Goal: Information Seeking & Learning: Learn about a topic

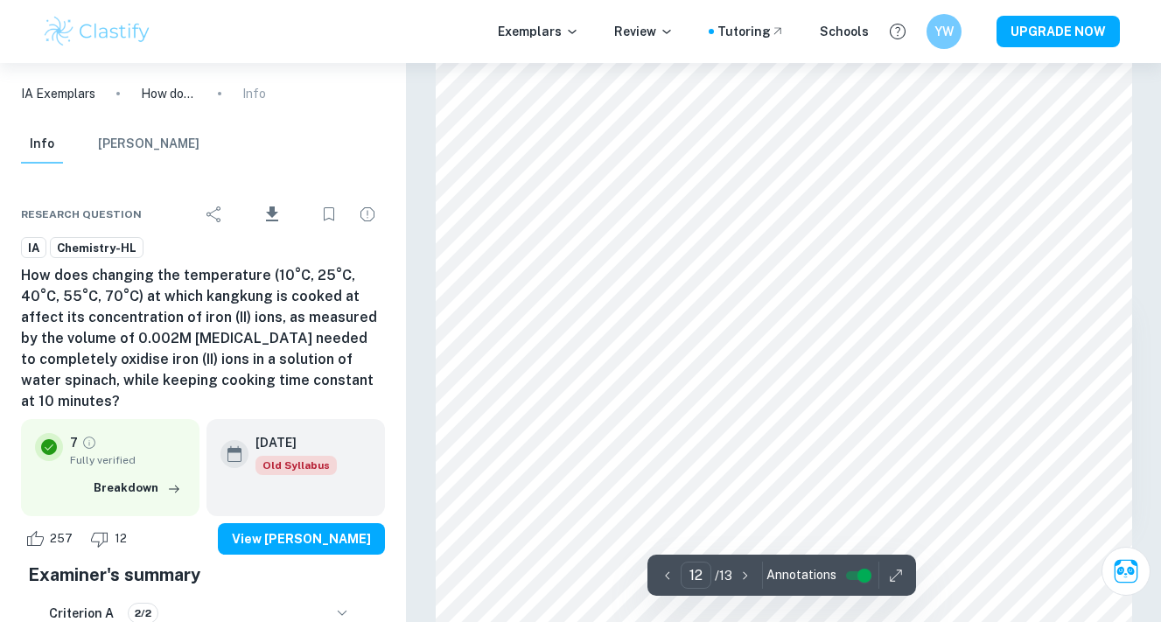
scroll to position [10245, 0]
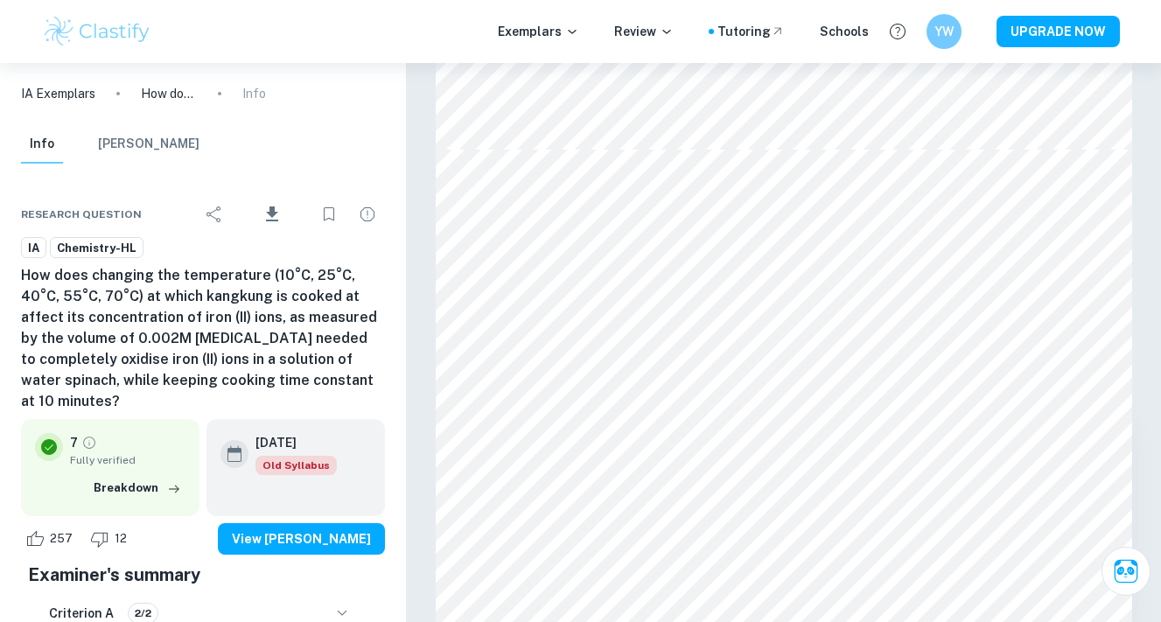
type input "11"
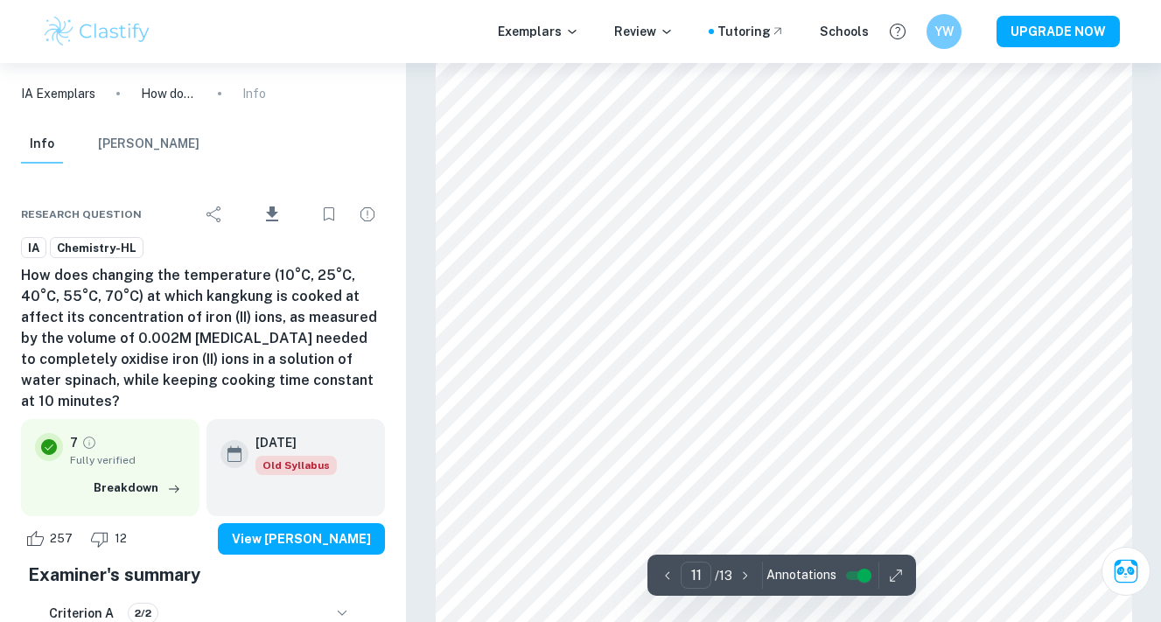
scroll to position [9669, 0]
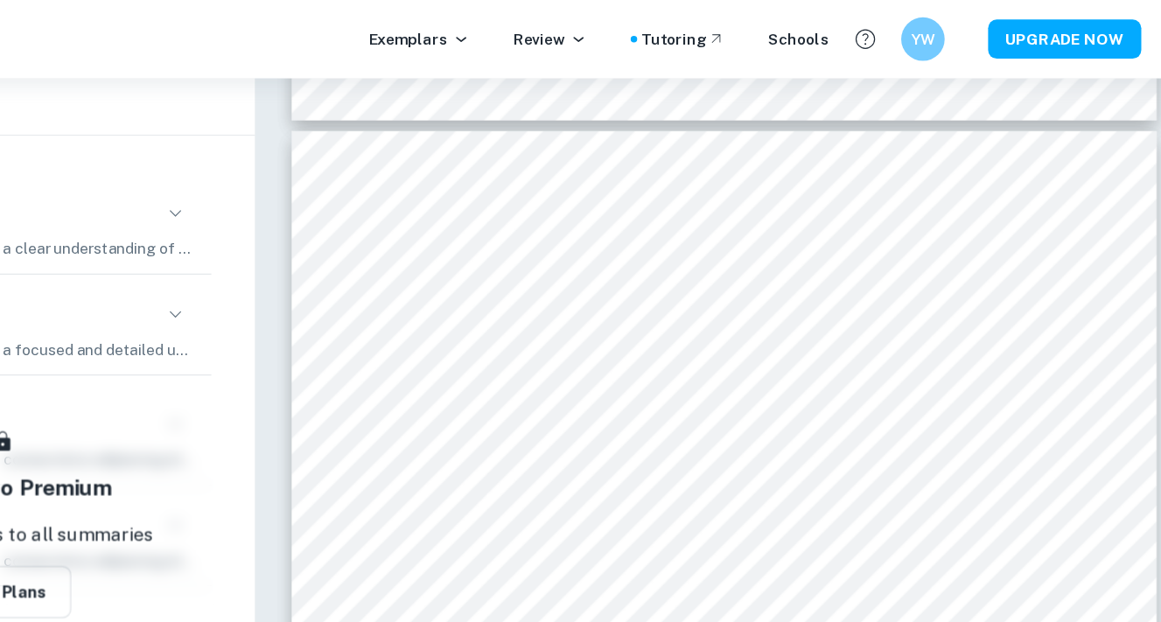
scroll to position [10279, 0]
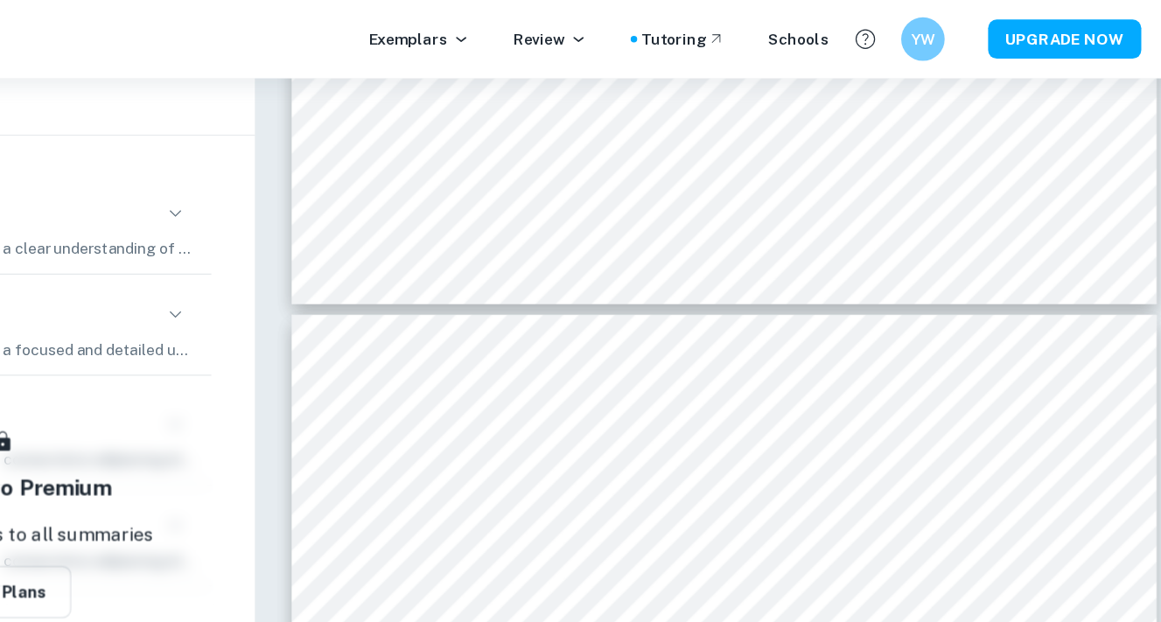
type input "11"
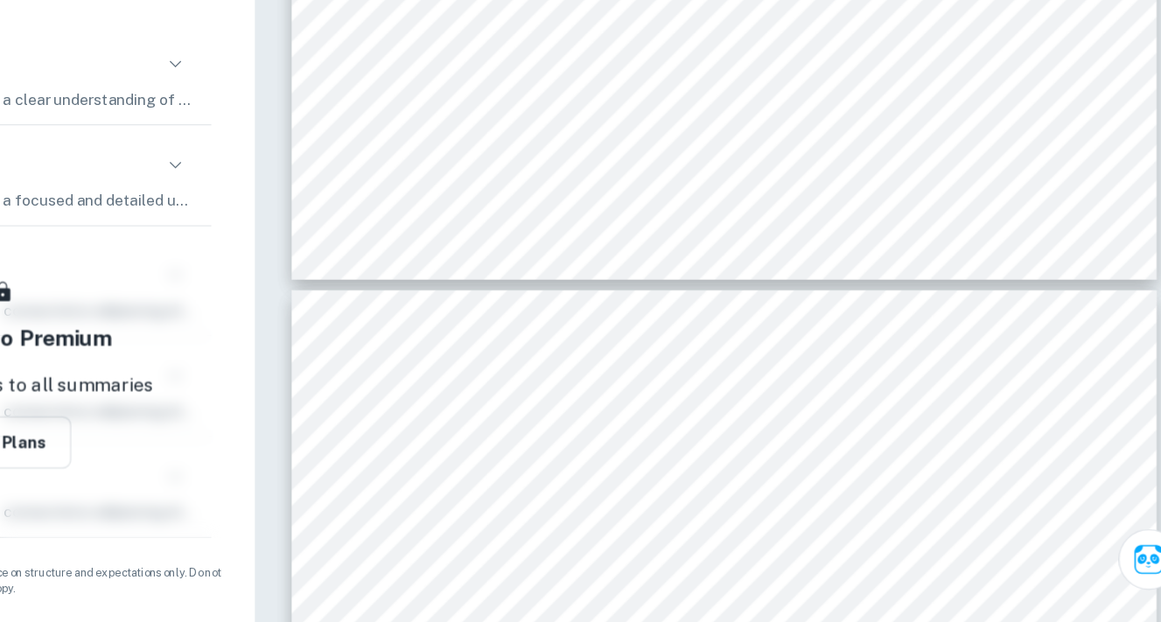
scroll to position [10078, 0]
